Goal: Transaction & Acquisition: Purchase product/service

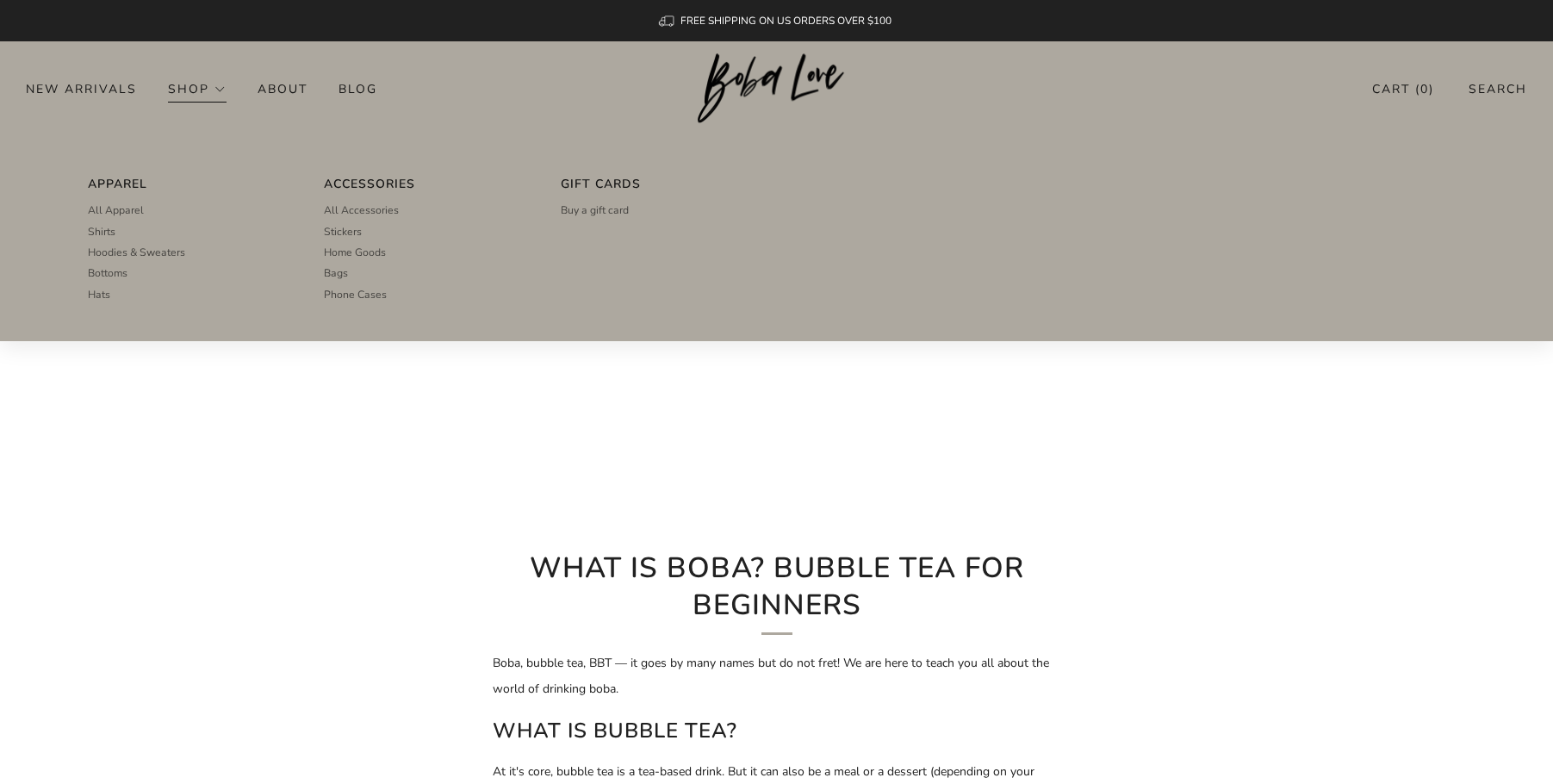
click at [197, 89] on link "Shop" at bounding box center [197, 88] width 59 height 28
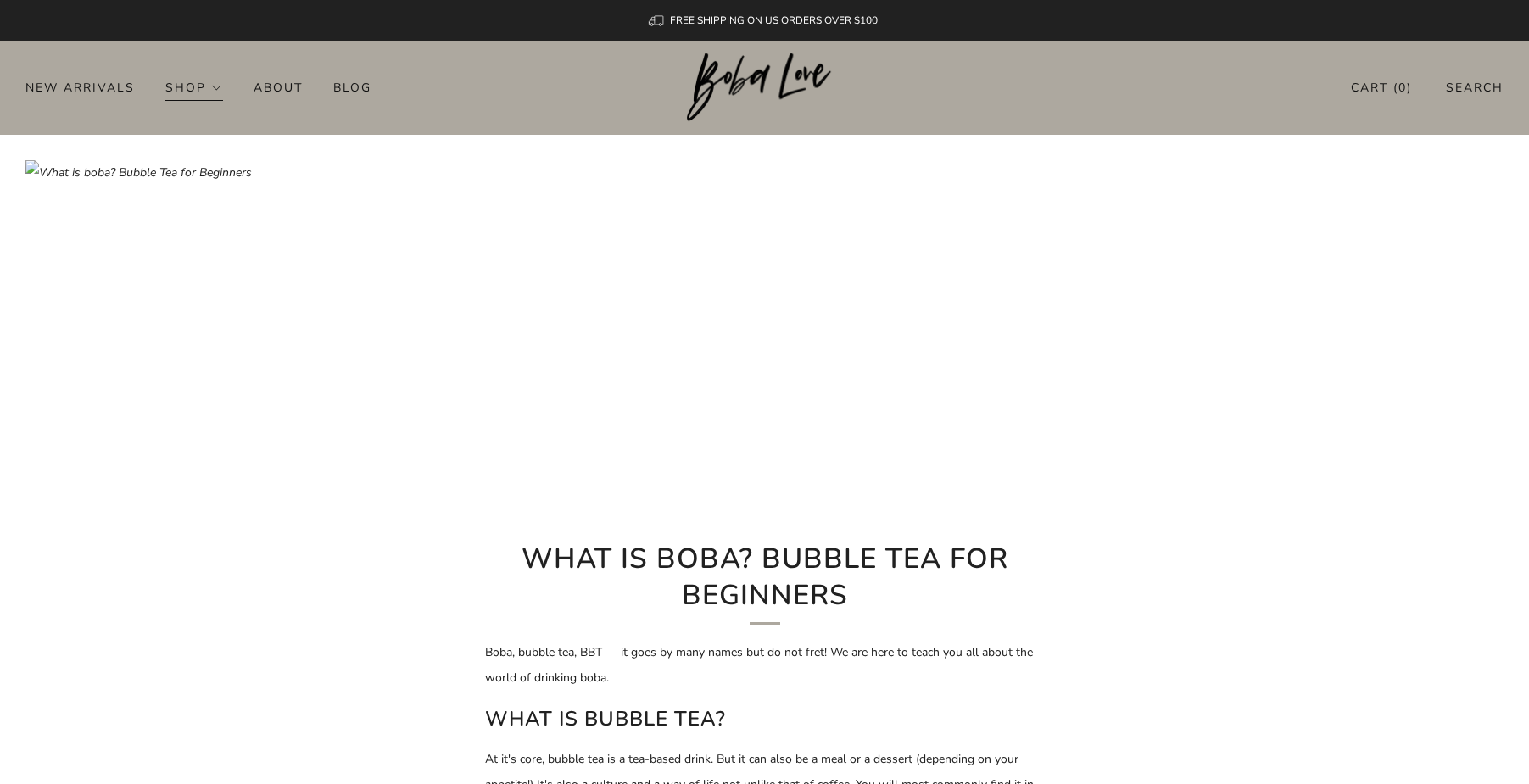
click at [194, 87] on link "Shop" at bounding box center [194, 87] width 58 height 27
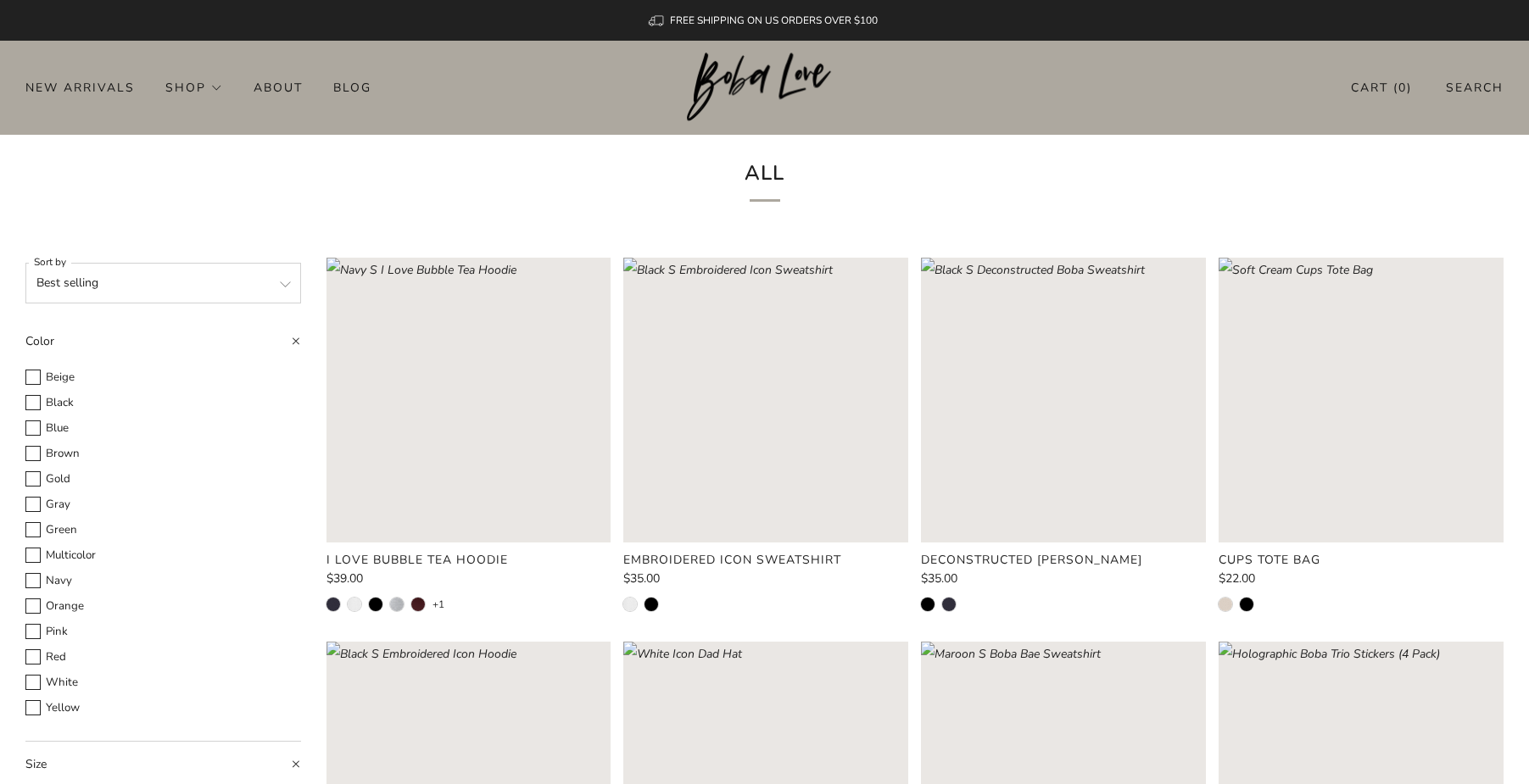
scroll to position [9, 0]
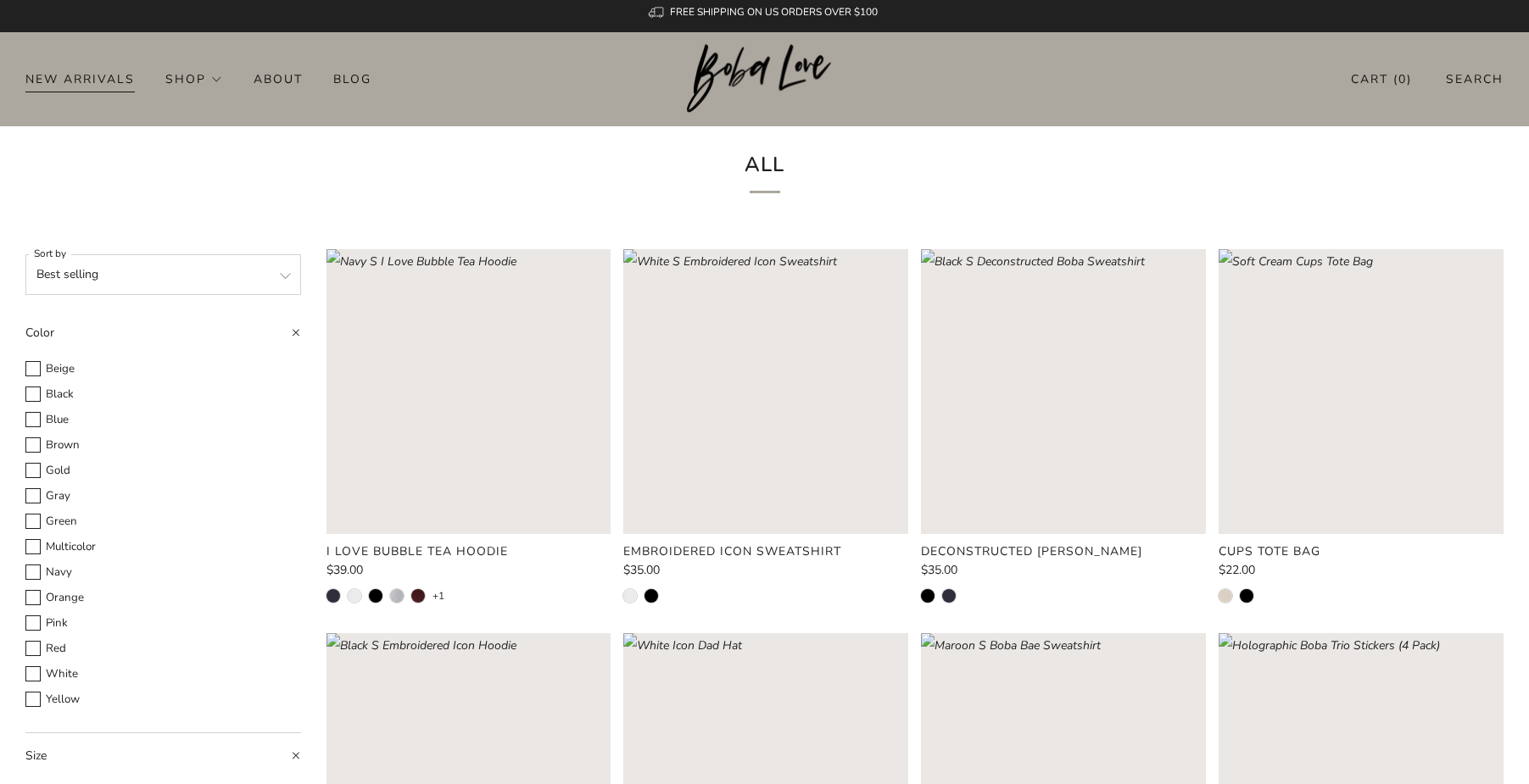
click at [70, 73] on link "New Arrivals" at bounding box center [80, 79] width 109 height 27
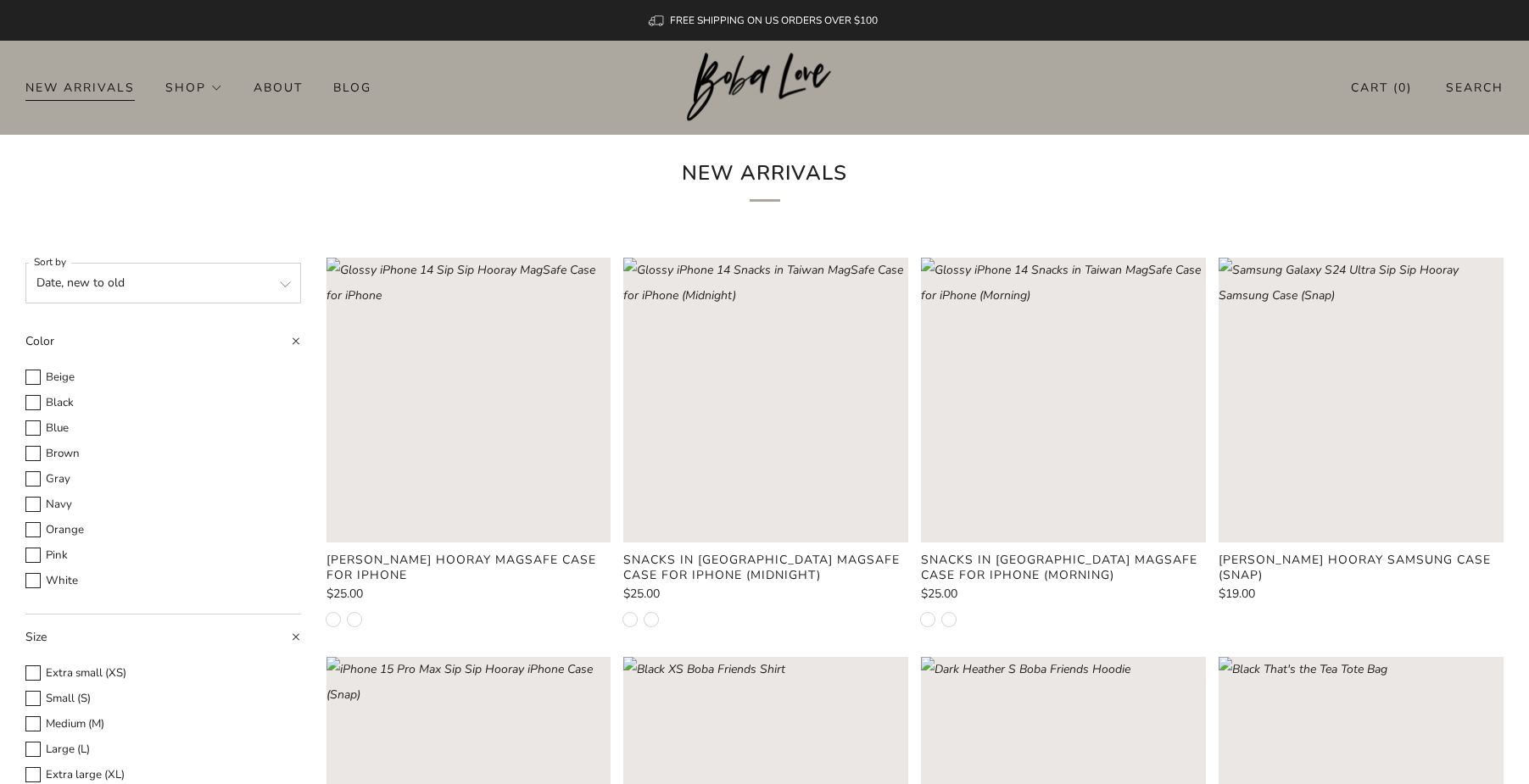
scroll to position [9, 0]
